Goal: Information Seeking & Learning: Find contact information

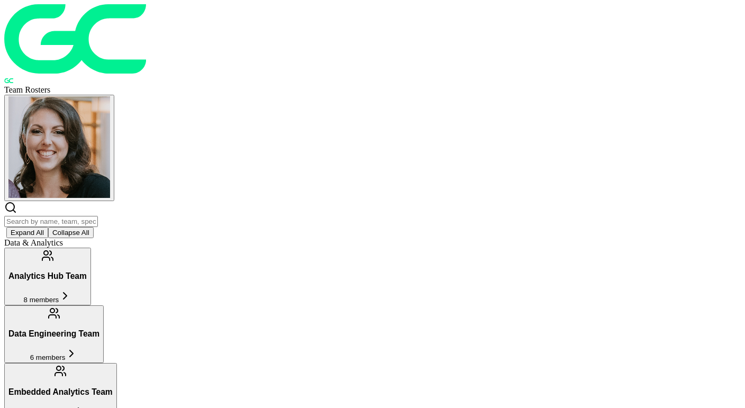
click at [98, 216] on input "text" at bounding box center [51, 221] width 94 height 11
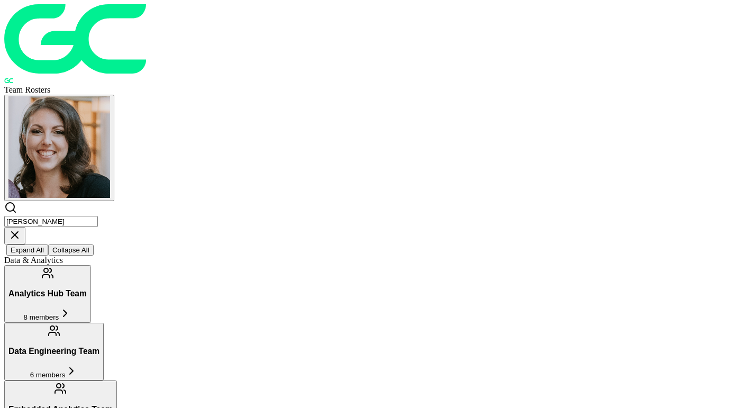
click at [98, 216] on input "[PERSON_NAME]" at bounding box center [51, 221] width 94 height 11
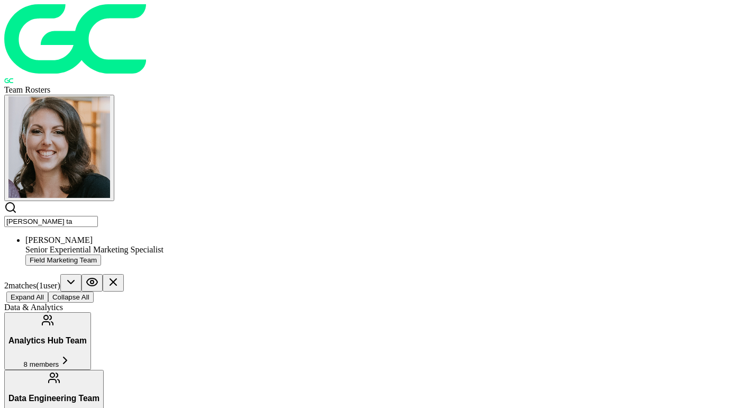
click at [98, 216] on input "[PERSON_NAME] ta" at bounding box center [51, 221] width 94 height 11
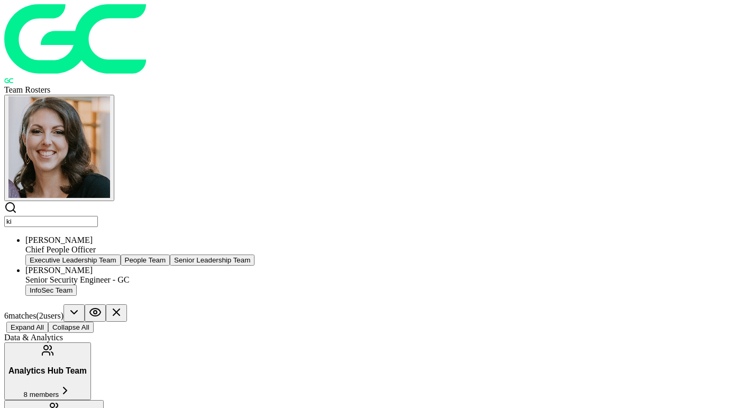
type input "k"
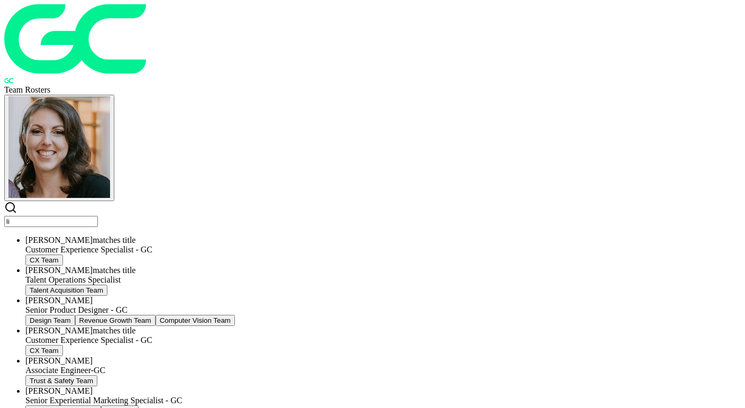
type input "l"
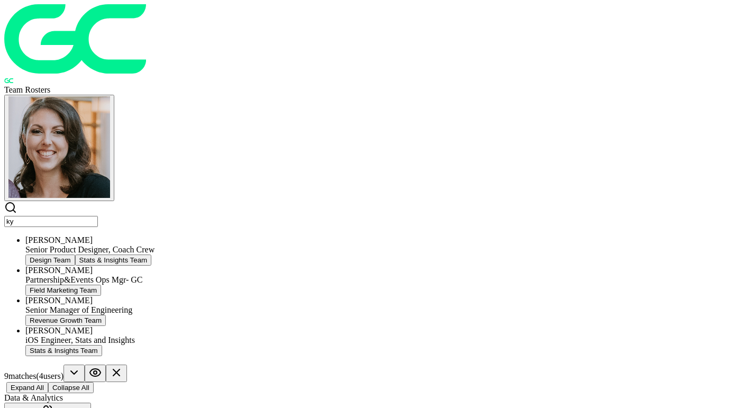
type input "k"
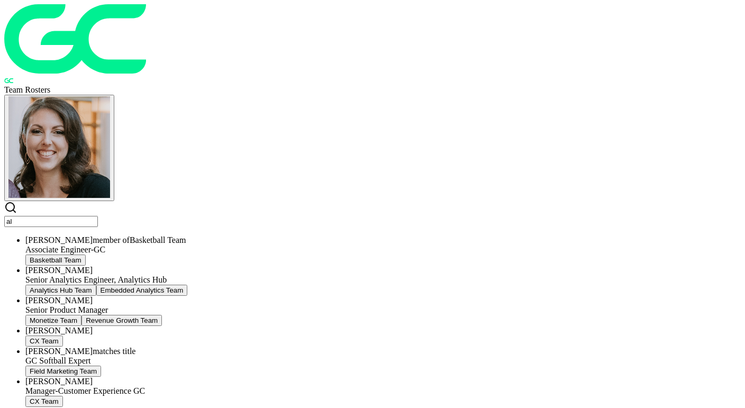
type input "a"
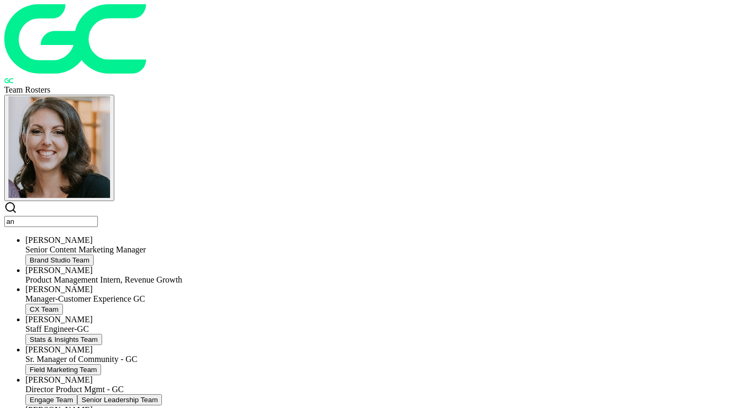
type input "a"
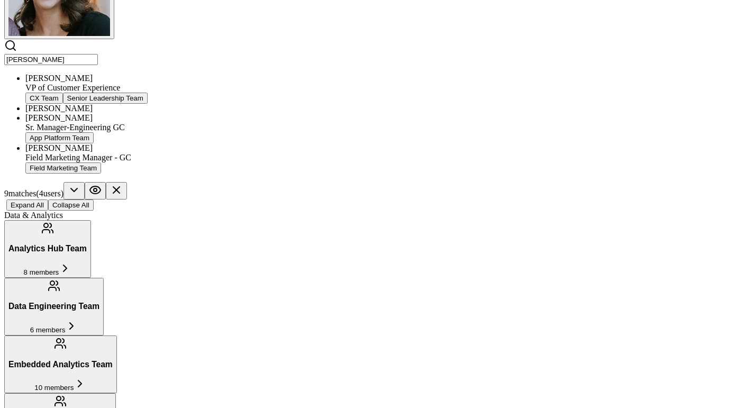
scroll to position [173, 0]
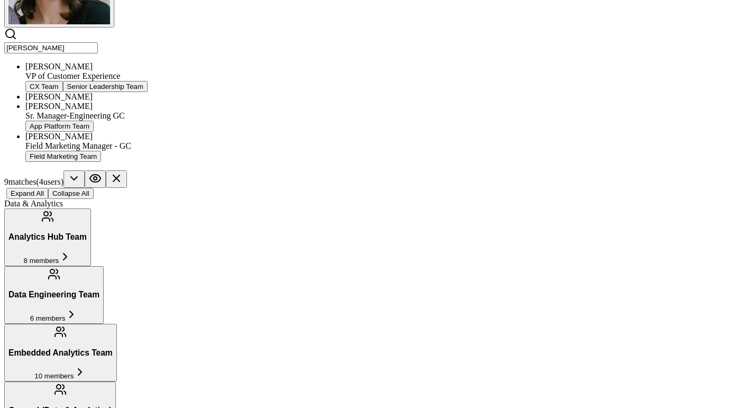
type input "[PERSON_NAME]"
click at [275, 151] on div "Field Marketing Manager - GC" at bounding box center [382, 146] width 715 height 10
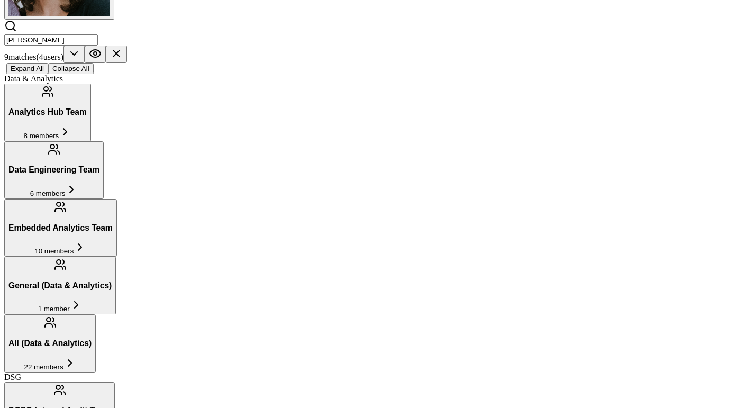
scroll to position [204, 0]
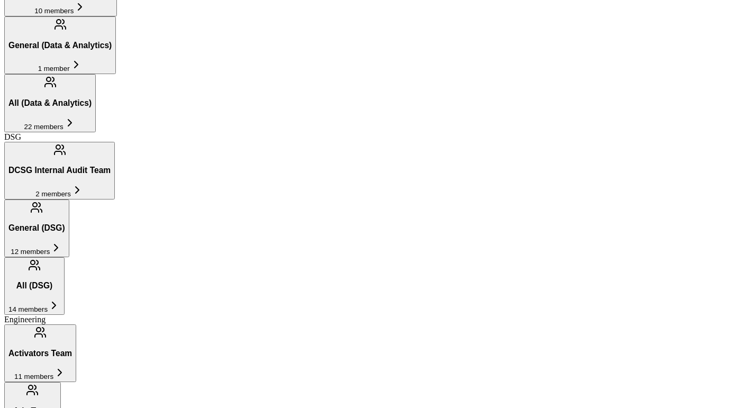
scroll to position [468, 0]
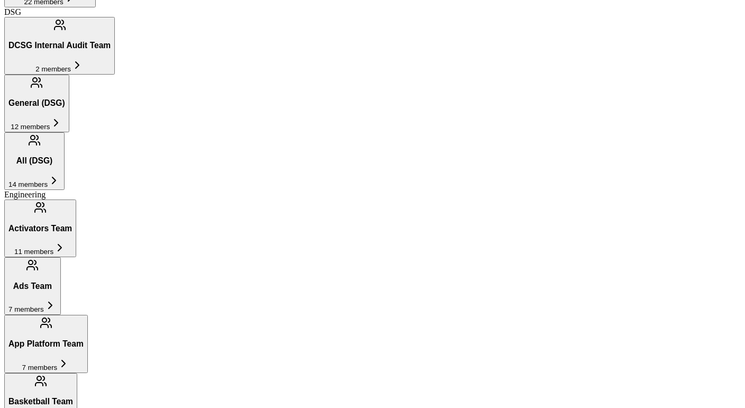
scroll to position [549, 0]
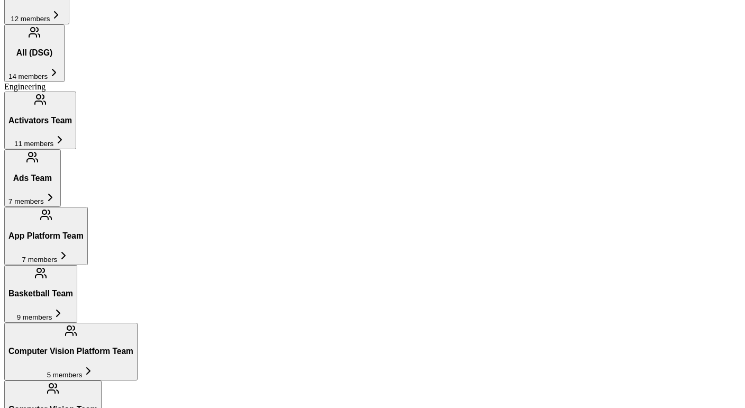
scroll to position [657, 0]
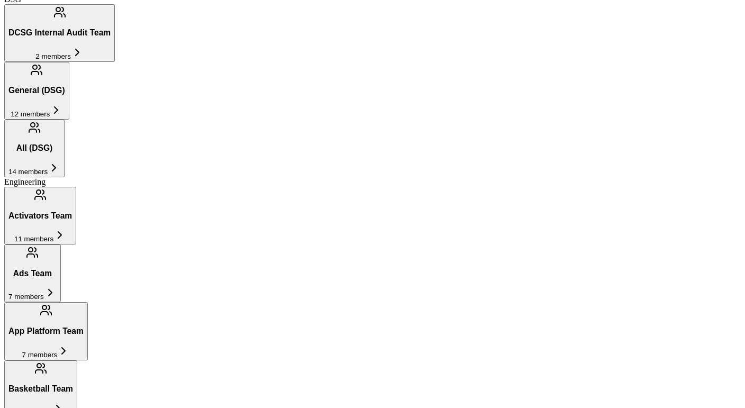
scroll to position [450, 0]
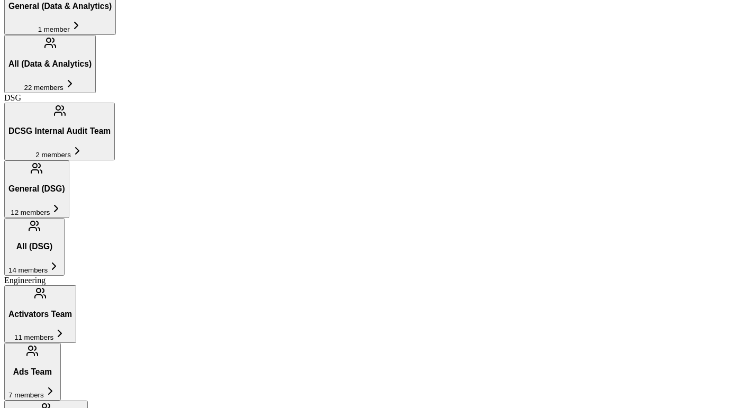
scroll to position [463, 0]
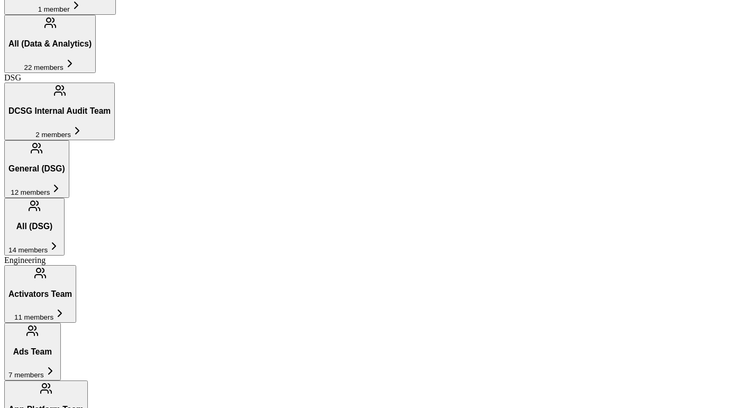
type input "Field Marketing Team"
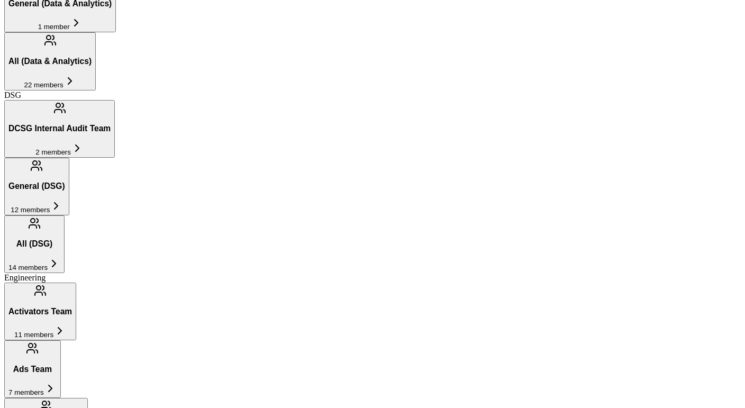
scroll to position [468, 0]
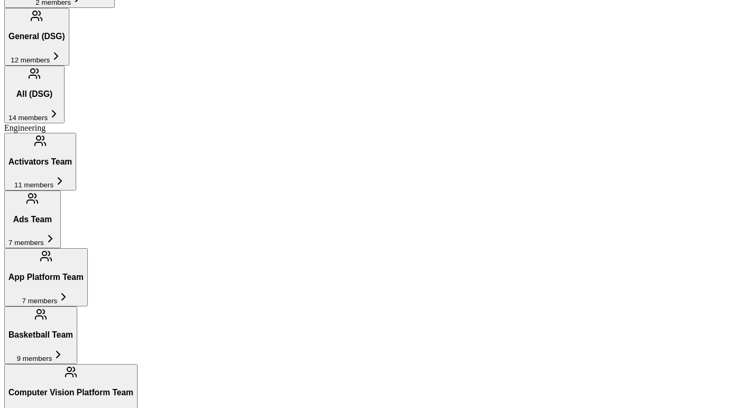
scroll to position [621, 0]
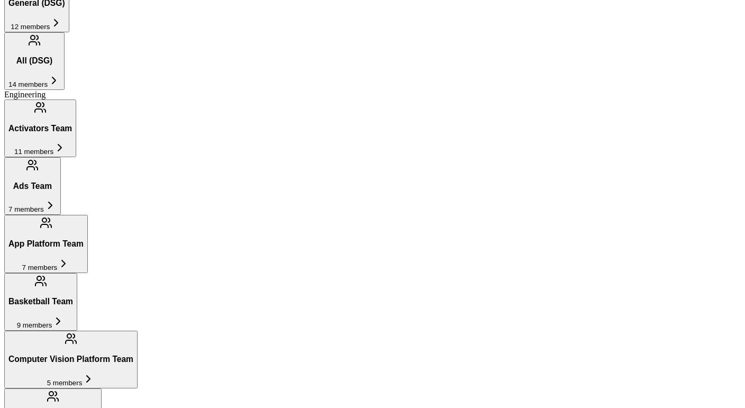
scroll to position [652, 0]
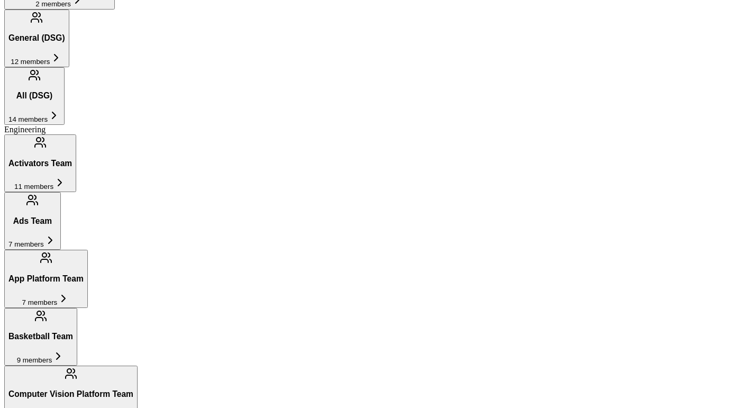
scroll to position [599, 0]
